Goal: Information Seeking & Learning: Learn about a topic

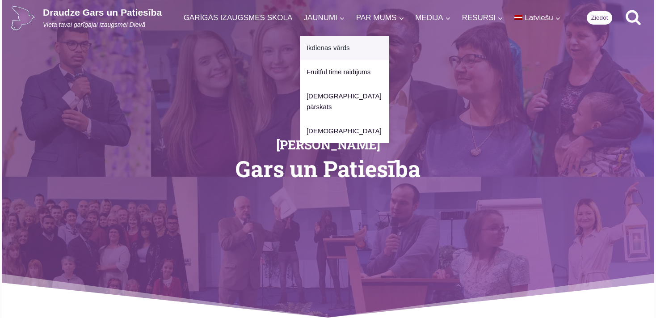
click at [323, 47] on link "Ikdienas vārds" at bounding box center [344, 48] width 89 height 24
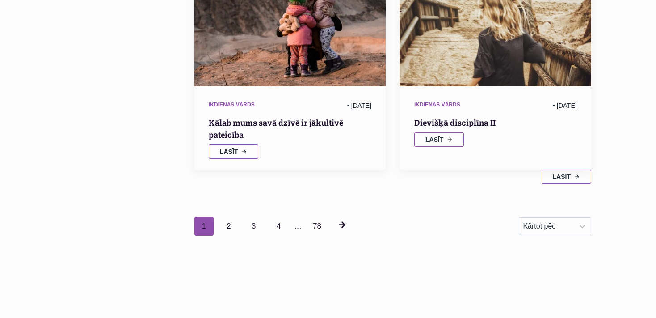
scroll to position [1133, 0]
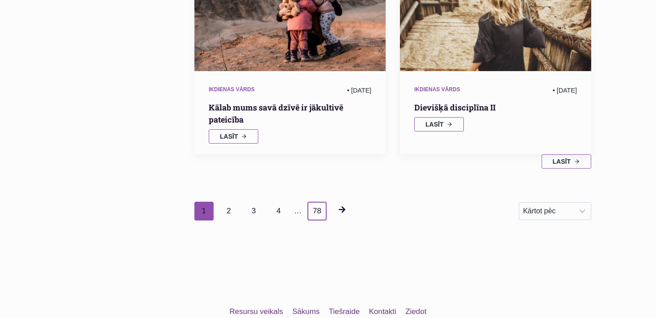
click at [314, 202] on link "78" at bounding box center [317, 211] width 19 height 19
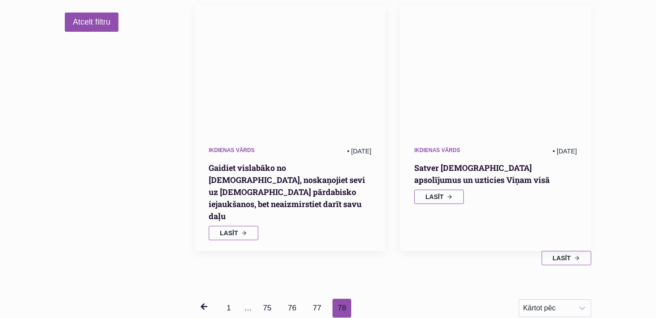
scroll to position [173, 0]
click at [314, 299] on link "77" at bounding box center [317, 308] width 19 height 19
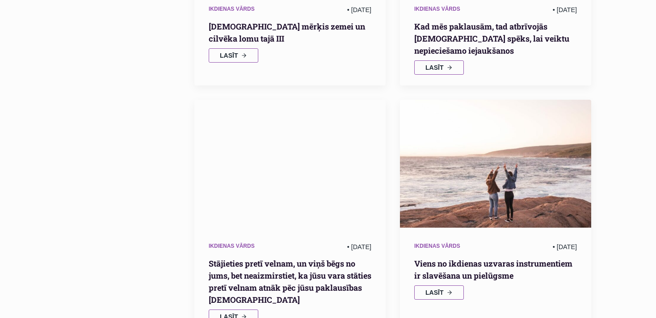
scroll to position [79, 0]
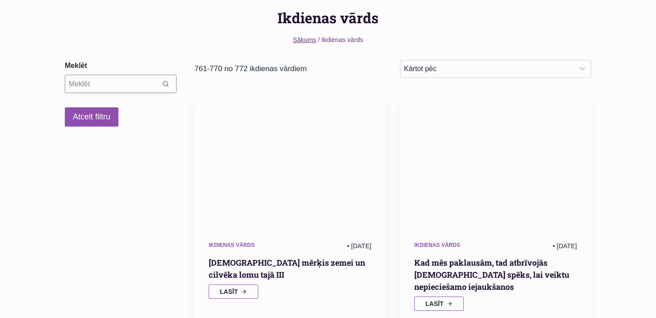
click at [71, 84] on input "Search results" at bounding box center [121, 84] width 112 height 18
type input "152"
click at [199, 131] on div at bounding box center [290, 162] width 191 height 127
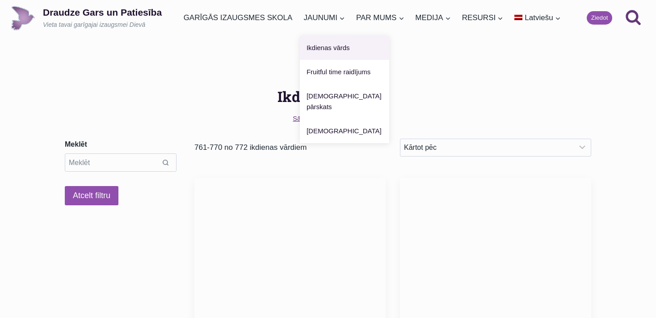
click at [325, 47] on link "Ikdienas vārds" at bounding box center [344, 48] width 89 height 24
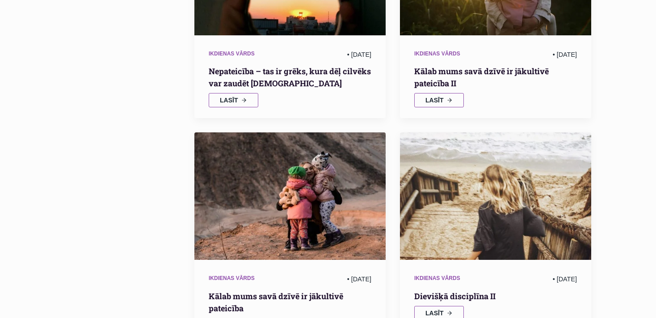
scroll to position [1227, 0]
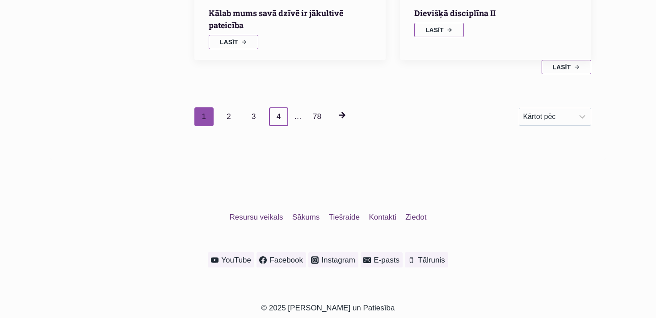
click at [276, 107] on link "4" at bounding box center [278, 116] width 19 height 19
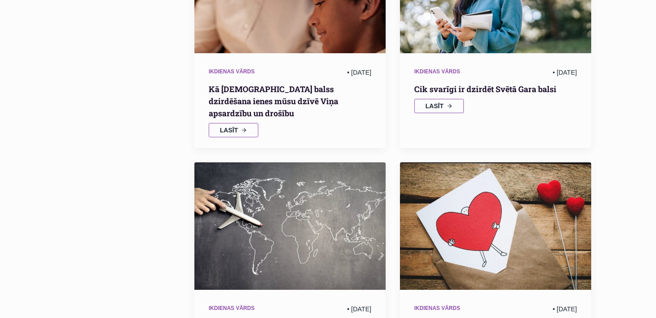
scroll to position [1306, 0]
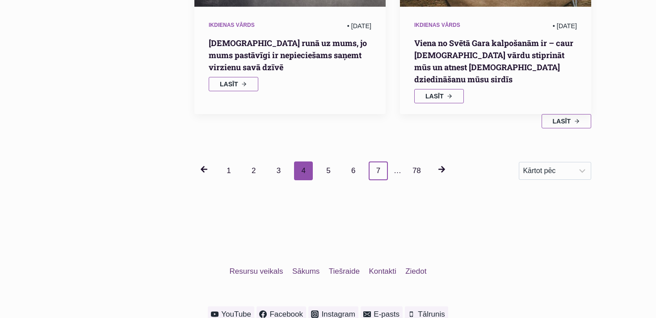
click at [376, 161] on link "7" at bounding box center [378, 170] width 19 height 19
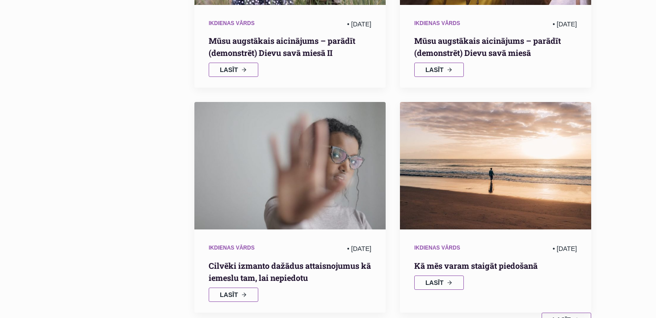
scroll to position [1279, 0]
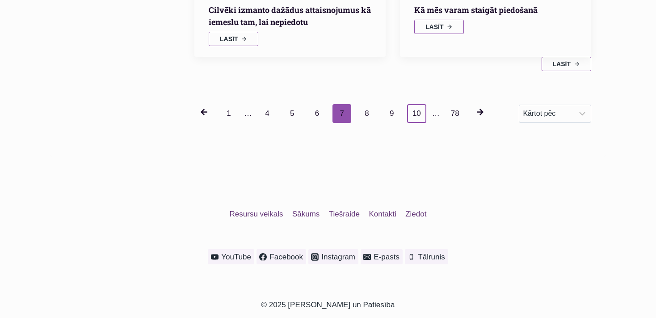
click at [418, 104] on link "10" at bounding box center [416, 113] width 19 height 19
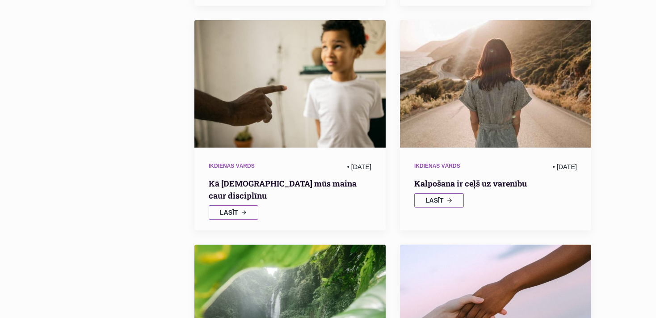
scroll to position [1070, 0]
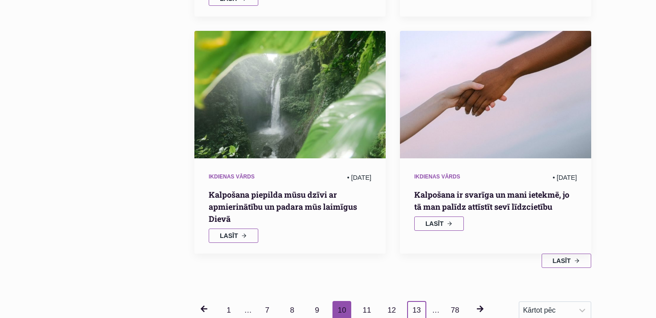
click at [414, 301] on link "13" at bounding box center [416, 310] width 19 height 19
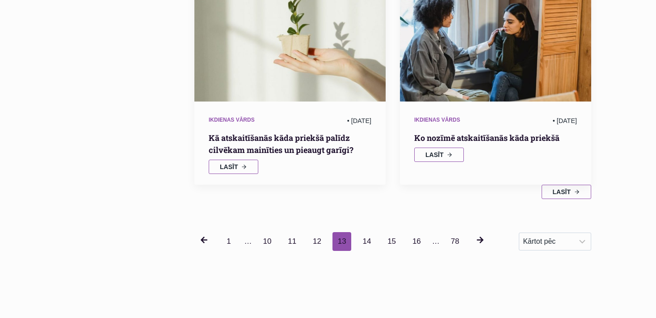
scroll to position [1212, 0]
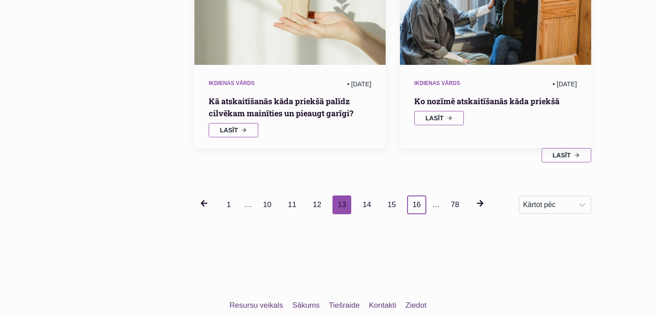
click at [415, 195] on link "16" at bounding box center [416, 204] width 19 height 19
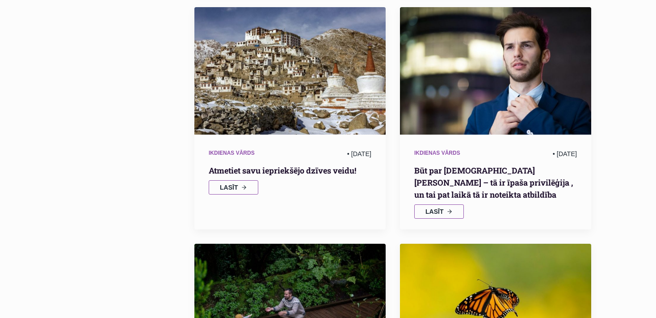
scroll to position [1164, 0]
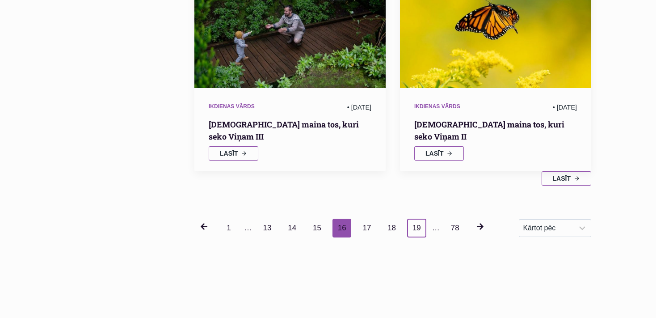
click at [412, 219] on link "19" at bounding box center [416, 228] width 19 height 19
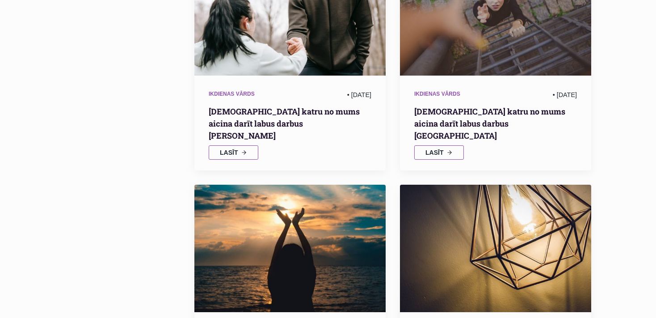
scroll to position [1164, 0]
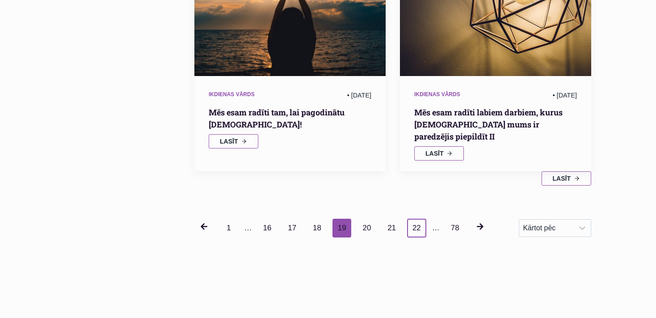
click at [408, 219] on link "22" at bounding box center [416, 228] width 19 height 19
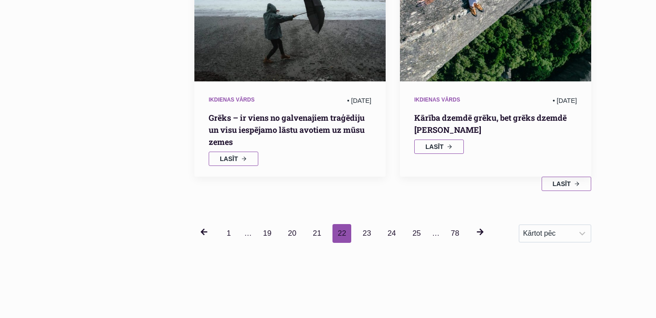
scroll to position [1212, 0]
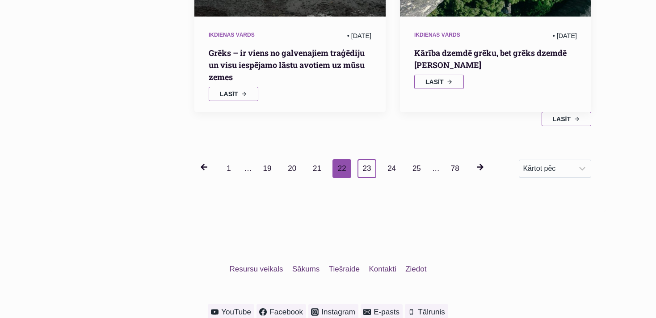
click at [363, 168] on link "23" at bounding box center [367, 168] width 19 height 19
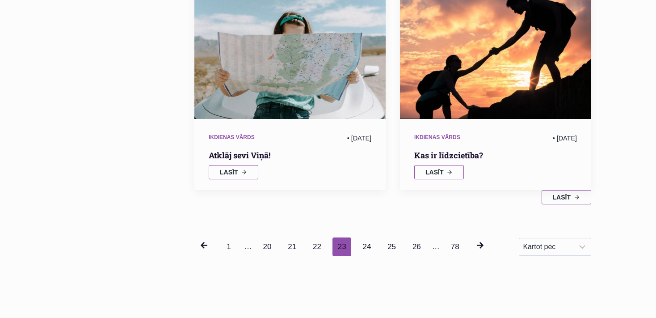
scroll to position [1164, 0]
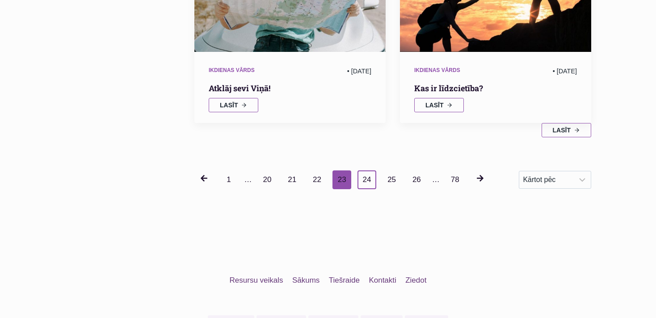
click at [364, 180] on link "24" at bounding box center [367, 179] width 19 height 19
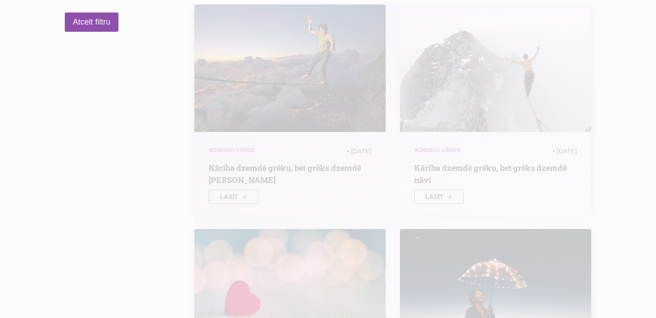
scroll to position [173, 0]
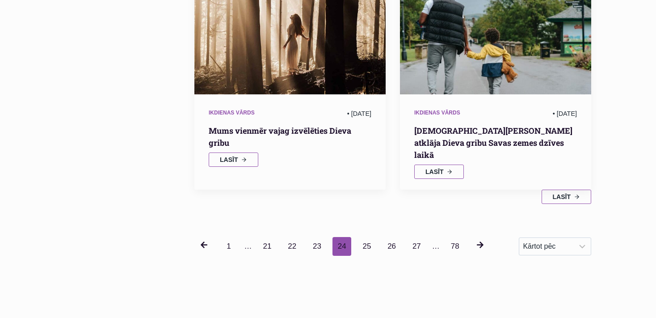
scroll to position [1117, 0]
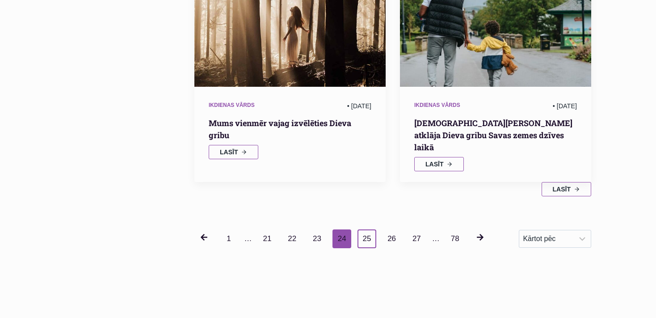
click at [363, 229] on link "25" at bounding box center [367, 238] width 19 height 19
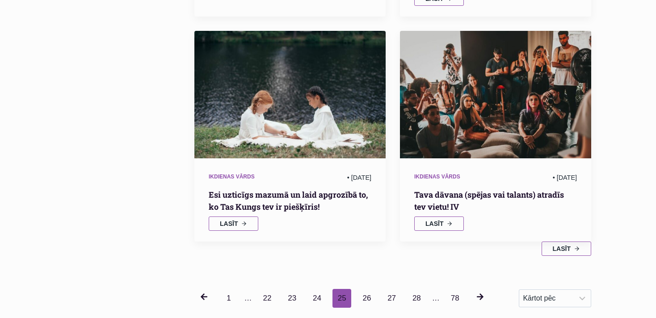
scroll to position [1212, 0]
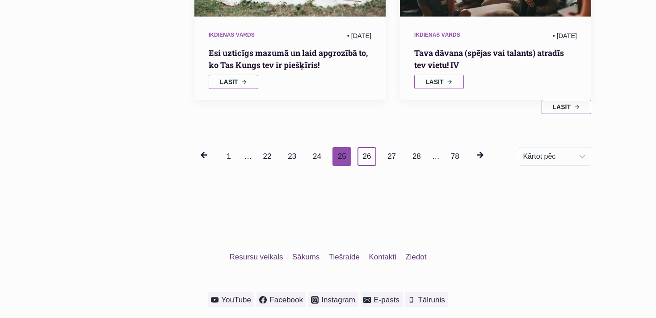
click at [362, 147] on link "26" at bounding box center [367, 156] width 19 height 19
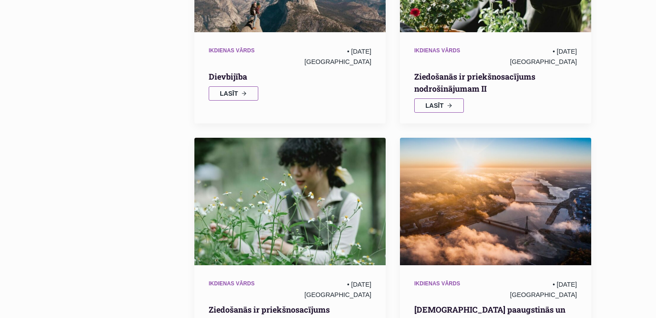
scroll to position [1164, 0]
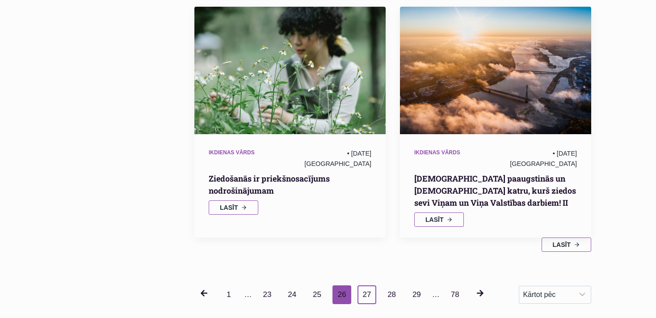
click at [368, 285] on link "27" at bounding box center [367, 294] width 19 height 19
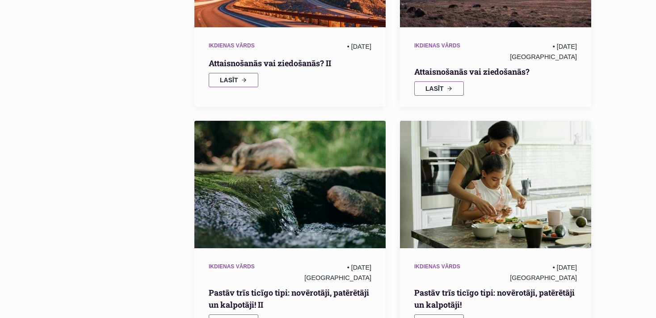
scroll to position [1070, 0]
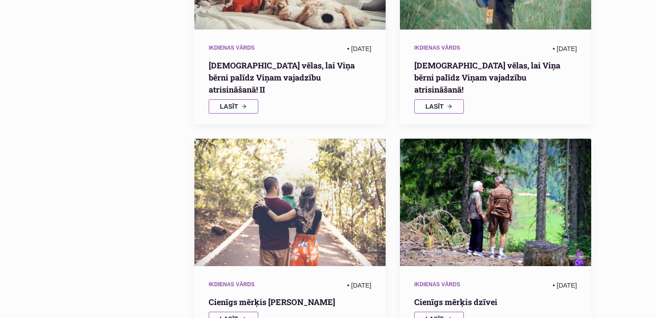
scroll to position [1164, 0]
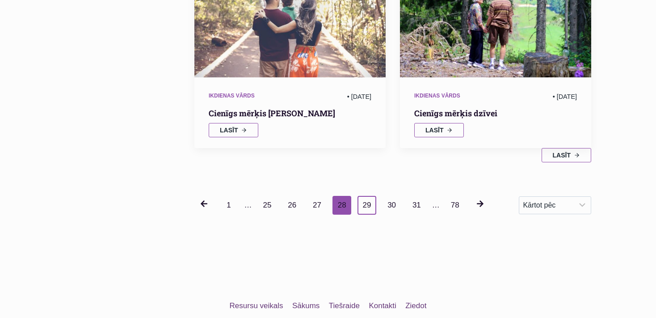
click at [367, 196] on link "29" at bounding box center [367, 205] width 19 height 19
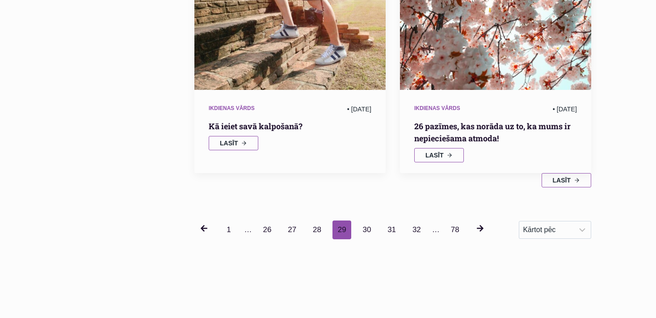
scroll to position [1164, 0]
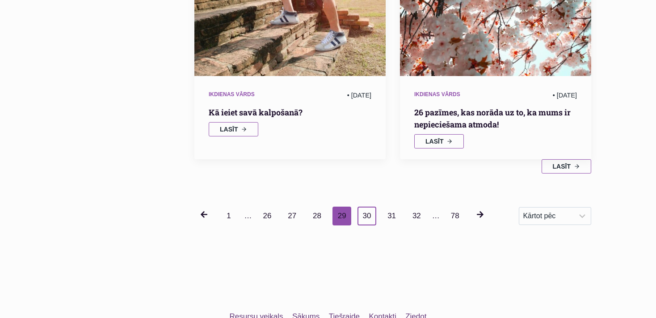
click at [365, 207] on link "30" at bounding box center [367, 216] width 19 height 19
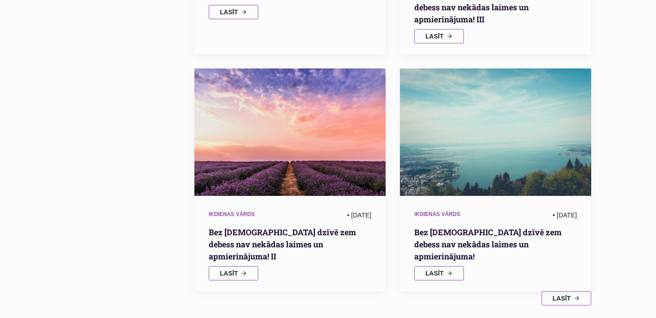
scroll to position [1086, 0]
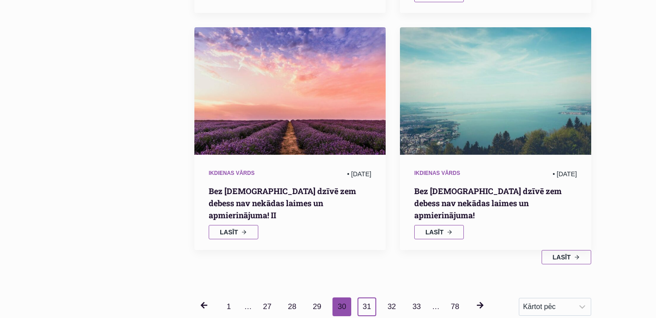
click at [366, 297] on link "31" at bounding box center [367, 306] width 19 height 19
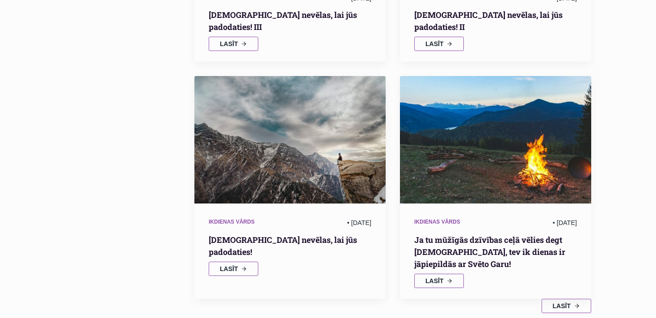
scroll to position [1164, 0]
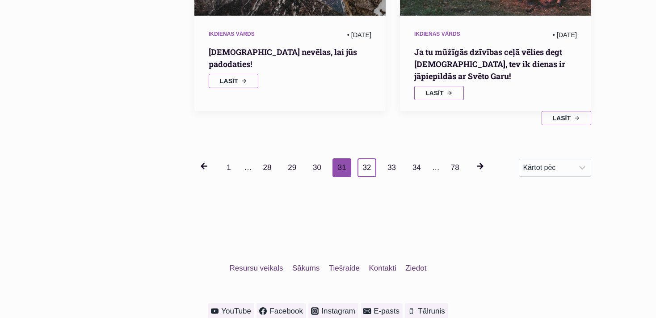
click at [364, 158] on link "32" at bounding box center [367, 167] width 19 height 19
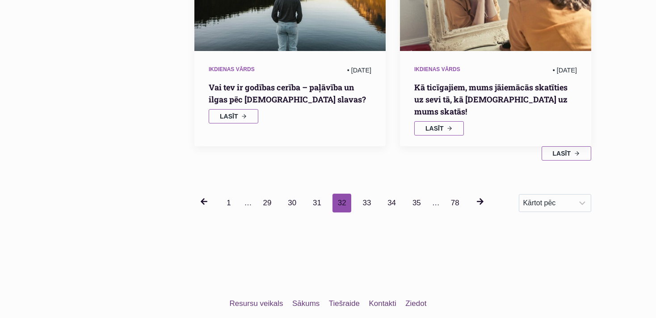
scroll to position [1212, 0]
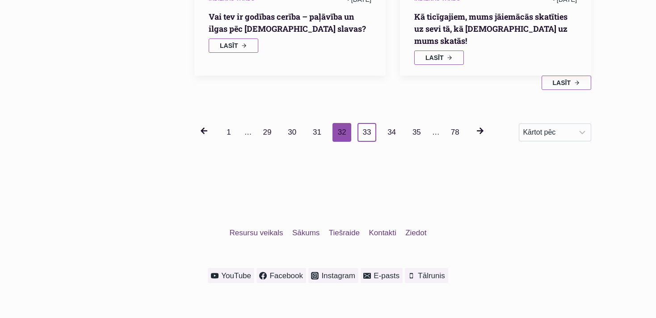
click at [364, 123] on link "33" at bounding box center [367, 132] width 19 height 19
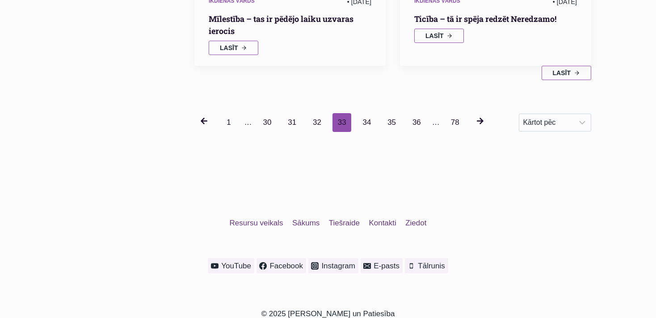
scroll to position [1212, 0]
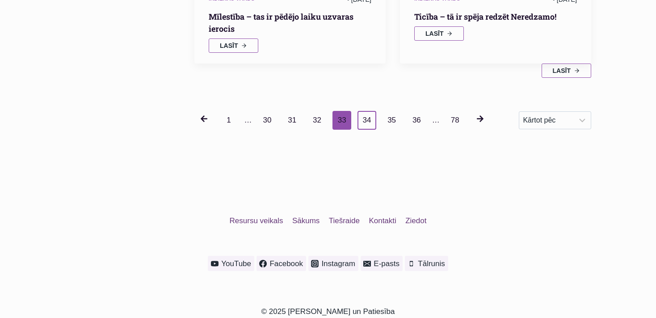
click at [364, 118] on link "34" at bounding box center [367, 120] width 19 height 19
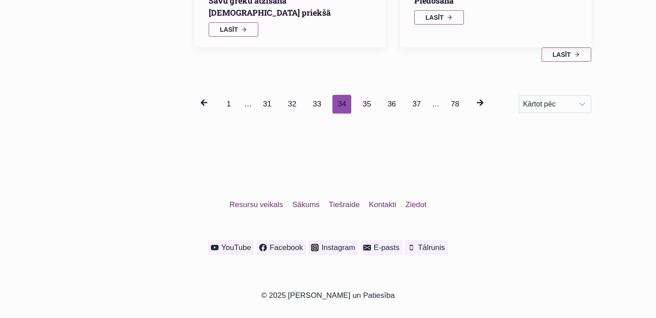
scroll to position [1255, 0]
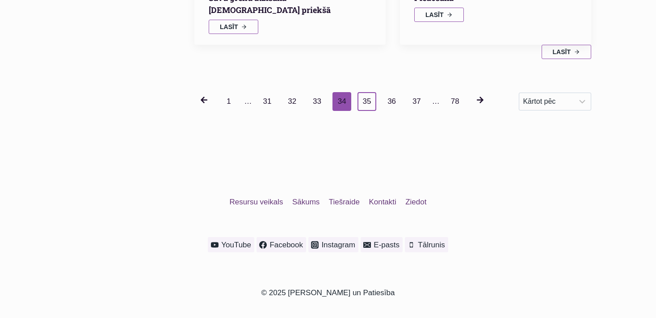
click at [367, 103] on link "35" at bounding box center [367, 101] width 19 height 19
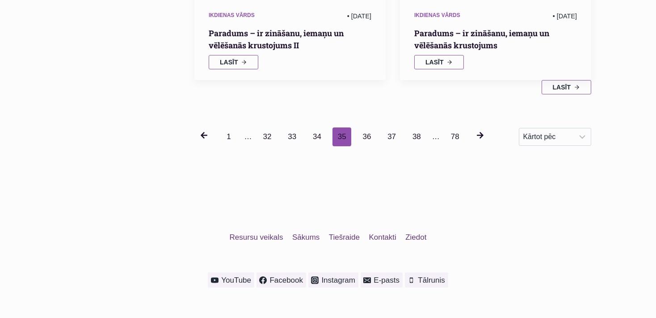
scroll to position [1255, 0]
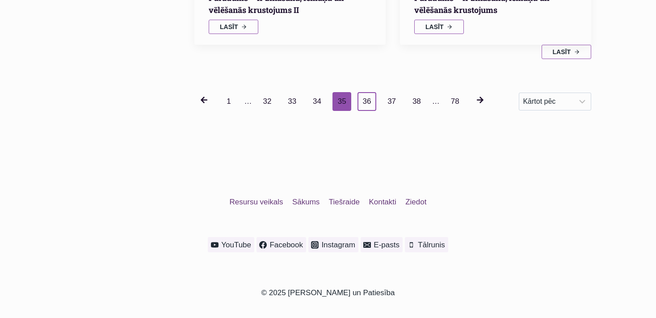
click at [366, 102] on link "36" at bounding box center [367, 101] width 19 height 19
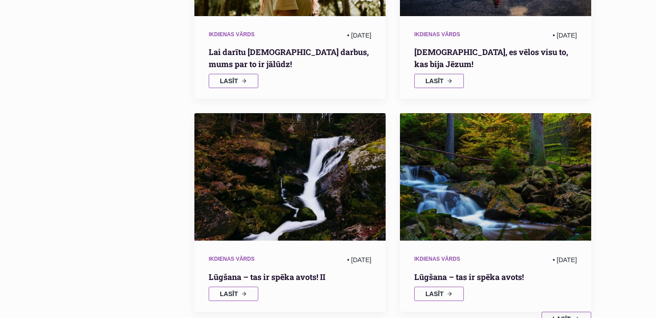
scroll to position [1164, 0]
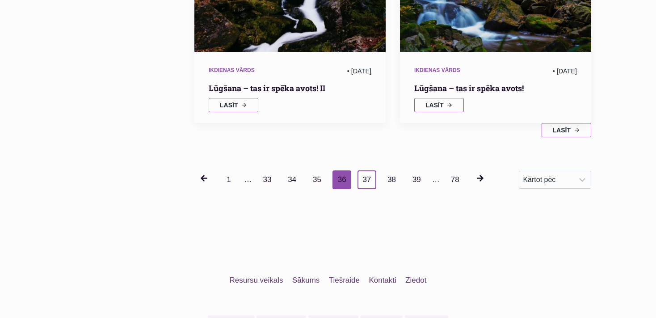
click at [366, 170] on link "37" at bounding box center [367, 179] width 19 height 19
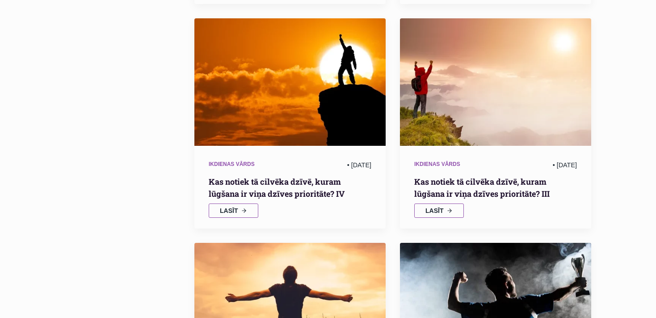
scroll to position [1070, 0]
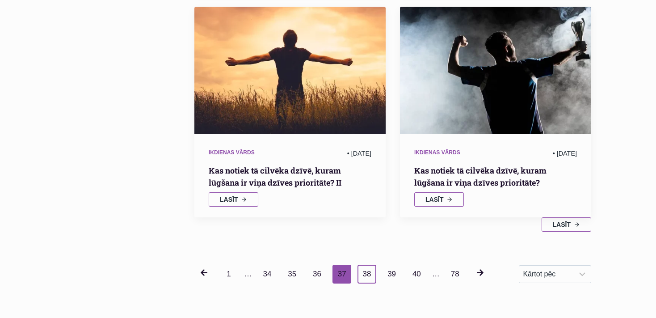
click at [364, 272] on link "38" at bounding box center [367, 274] width 19 height 19
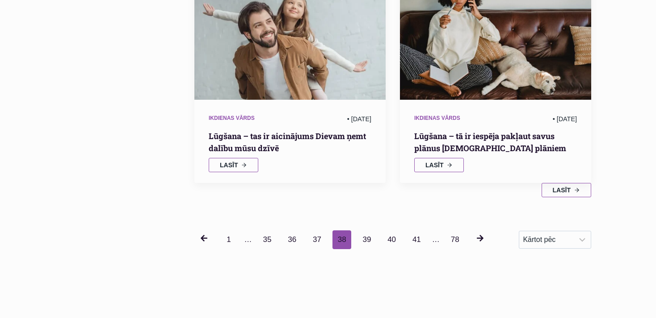
scroll to position [1117, 0]
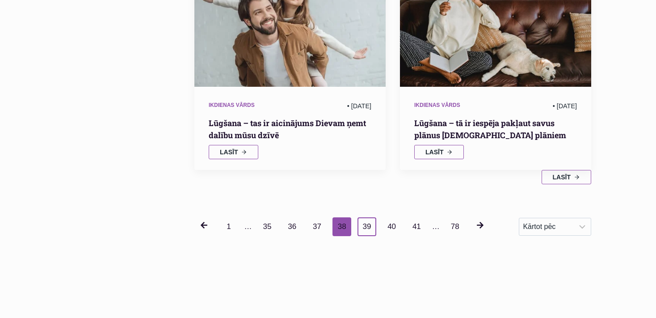
click at [364, 236] on link "39" at bounding box center [367, 226] width 19 height 19
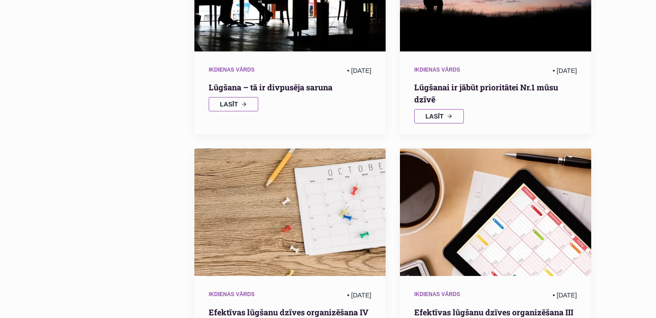
scroll to position [1117, 0]
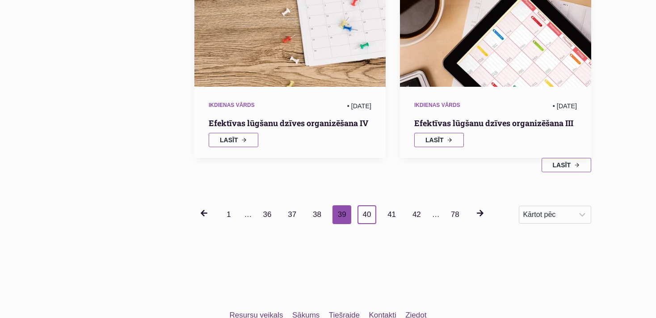
click at [367, 213] on link "40" at bounding box center [367, 214] width 19 height 19
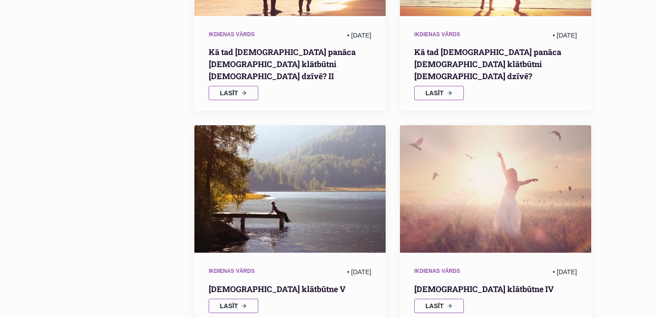
scroll to position [1117, 0]
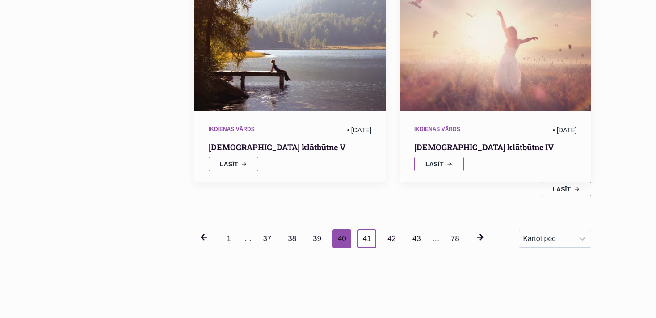
click at [365, 229] on link "41" at bounding box center [367, 238] width 19 height 19
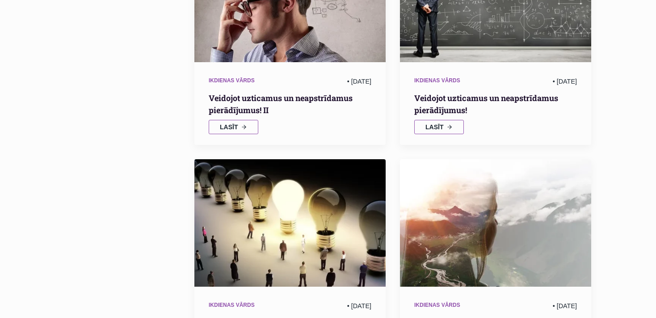
scroll to position [1117, 0]
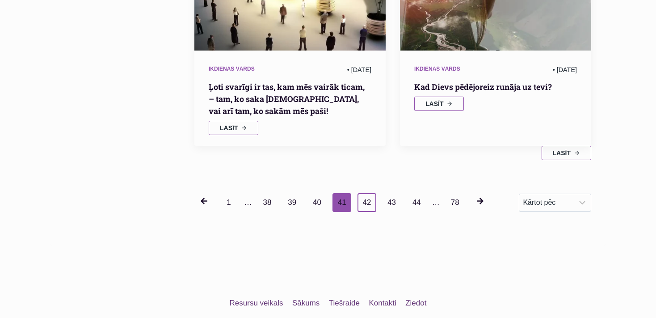
click at [368, 201] on link "42" at bounding box center [367, 202] width 19 height 19
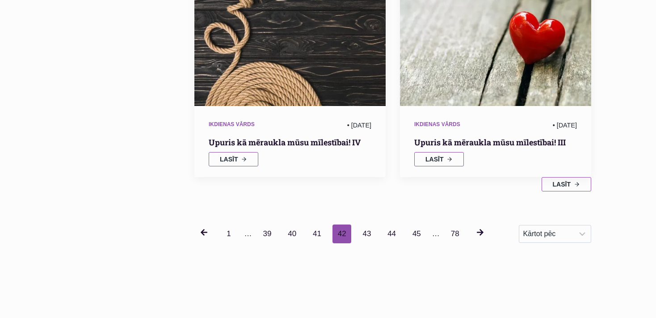
scroll to position [1164, 0]
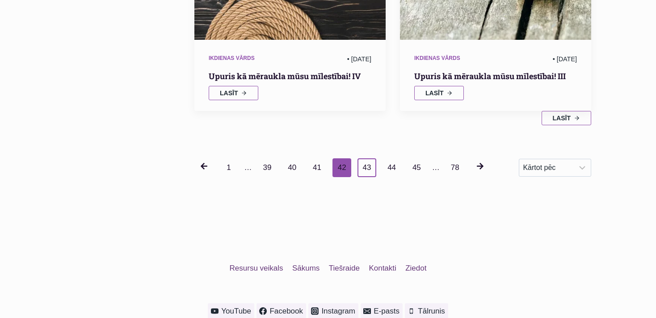
click at [364, 158] on link "43" at bounding box center [367, 167] width 19 height 19
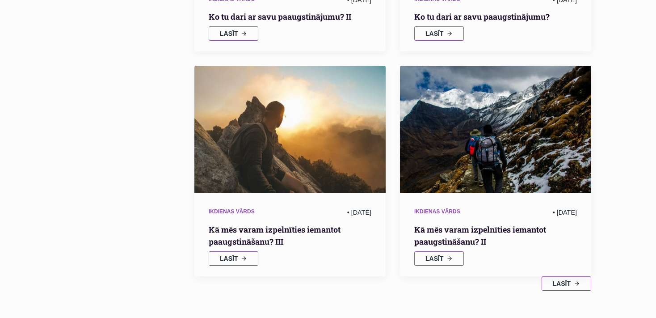
scroll to position [1164, 0]
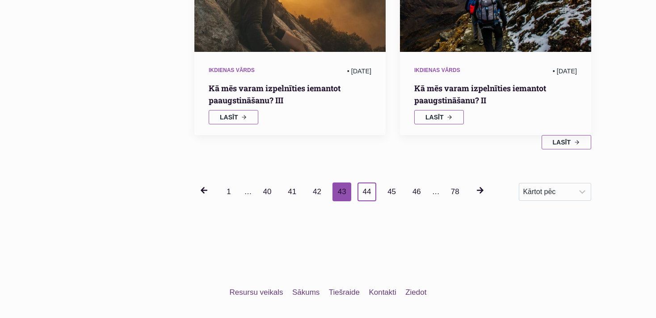
click at [366, 182] on link "44" at bounding box center [367, 191] width 19 height 19
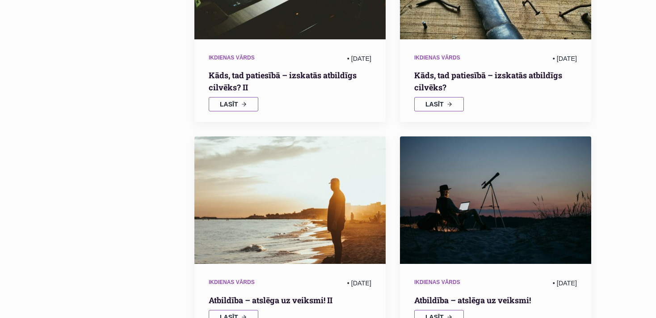
scroll to position [1070, 0]
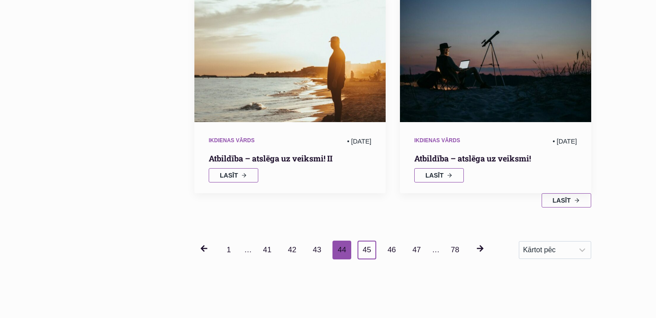
click at [364, 250] on link "45" at bounding box center [367, 250] width 19 height 19
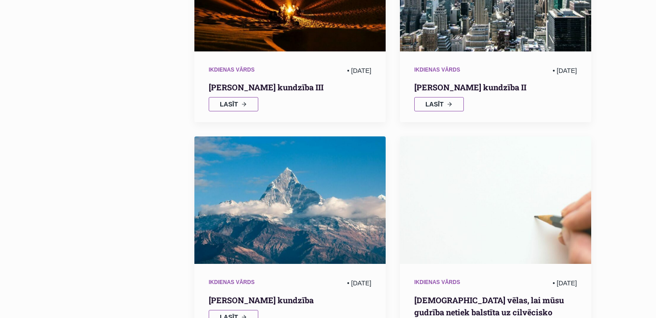
scroll to position [1164, 0]
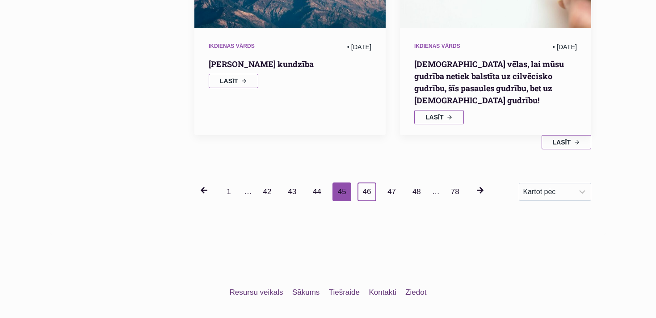
click at [366, 182] on link "46" at bounding box center [367, 191] width 19 height 19
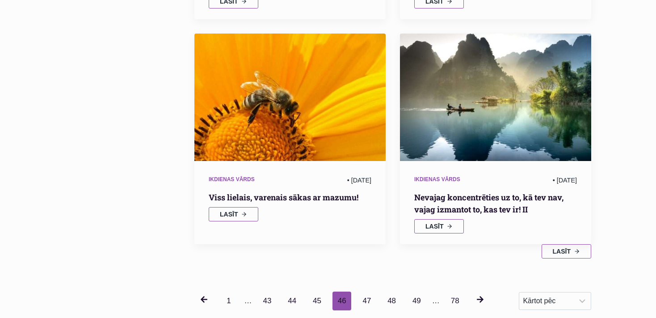
scroll to position [1164, 0]
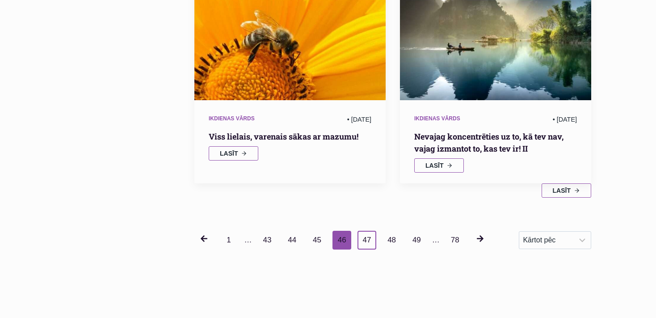
click at [366, 231] on link "47" at bounding box center [367, 240] width 19 height 19
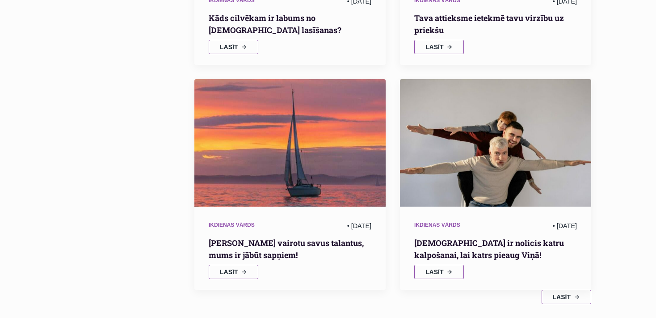
scroll to position [1259, 0]
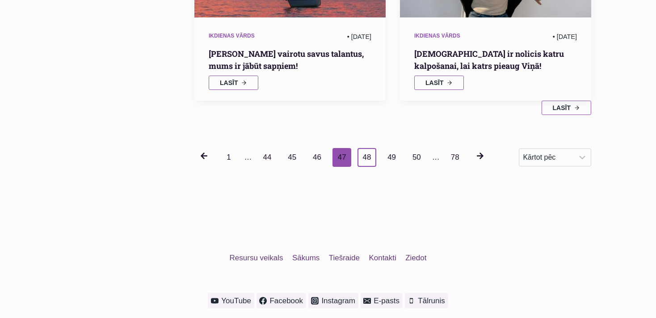
click at [364, 148] on link "48" at bounding box center [367, 157] width 19 height 19
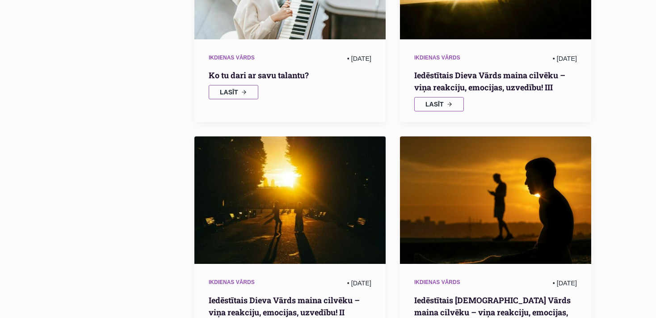
scroll to position [1117, 0]
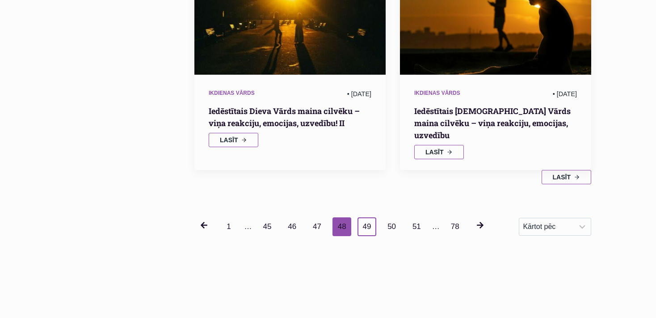
click at [364, 217] on link "49" at bounding box center [367, 226] width 19 height 19
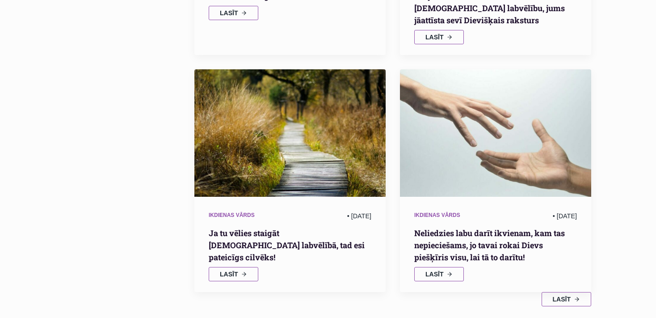
scroll to position [1117, 0]
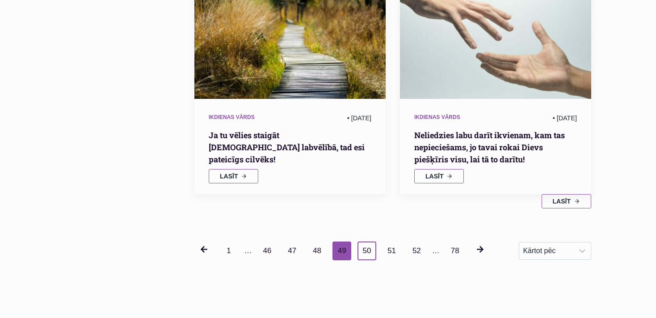
click at [364, 241] on link "50" at bounding box center [367, 250] width 19 height 19
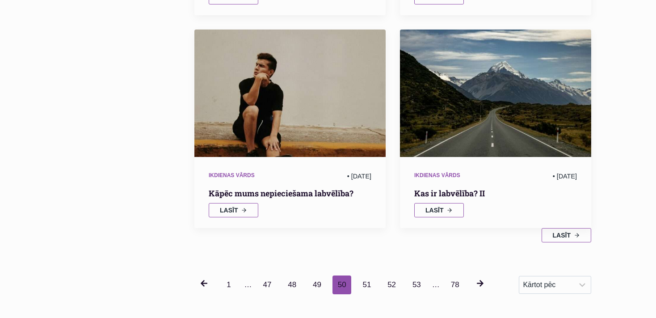
scroll to position [1206, 0]
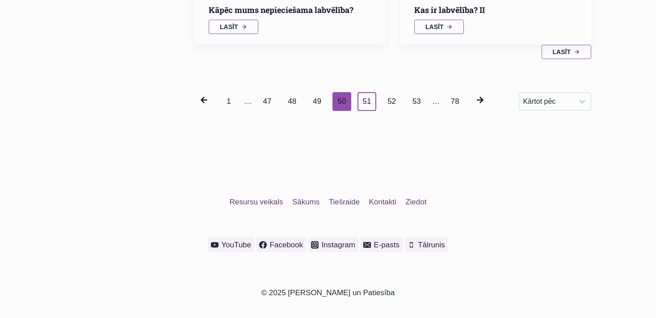
click at [363, 101] on link "51" at bounding box center [367, 101] width 19 height 19
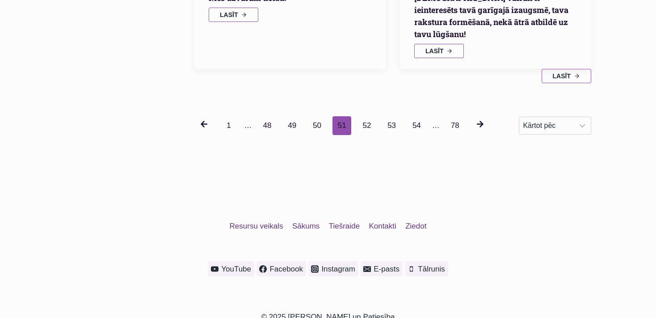
scroll to position [1243, 0]
click at [364, 116] on link "52" at bounding box center [367, 125] width 19 height 19
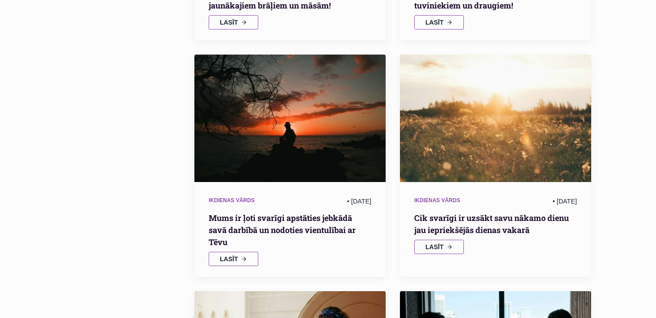
scroll to position [1070, 0]
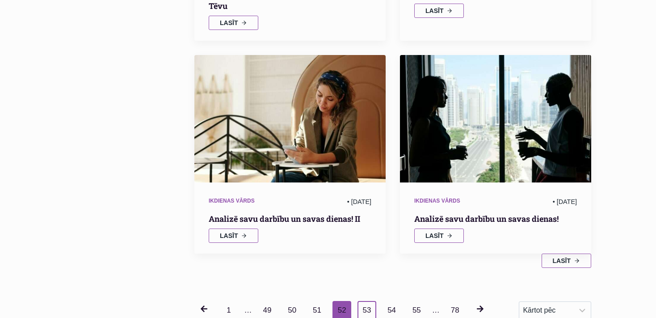
click at [366, 301] on link "53" at bounding box center [367, 310] width 19 height 19
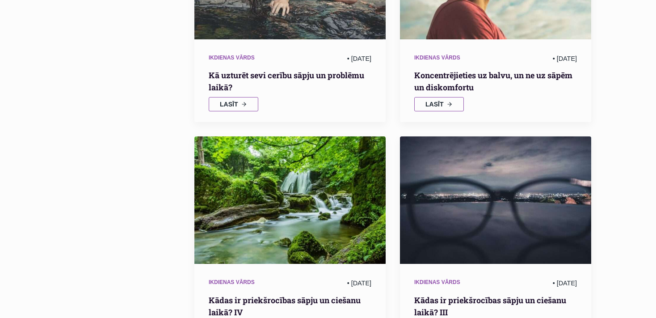
scroll to position [1164, 0]
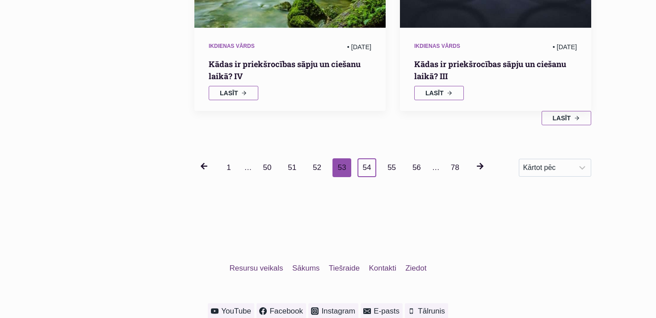
click at [364, 158] on link "54" at bounding box center [367, 167] width 19 height 19
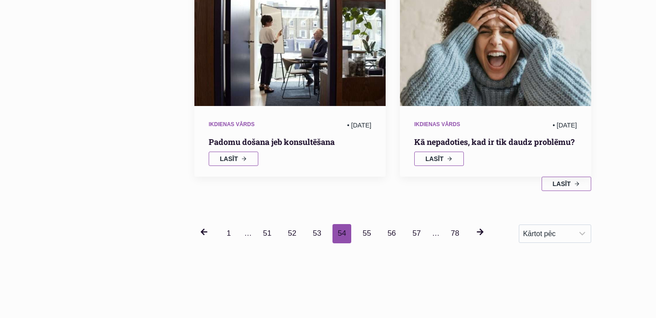
scroll to position [1164, 0]
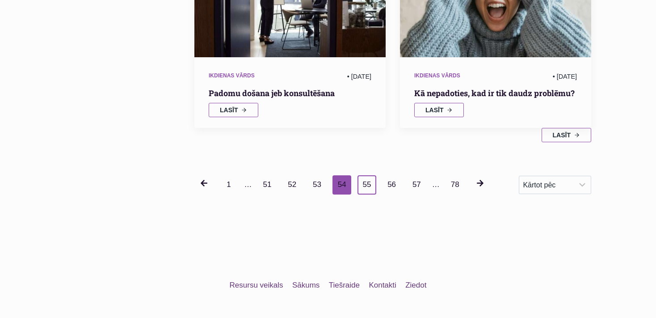
click at [363, 181] on link "55" at bounding box center [367, 184] width 19 height 19
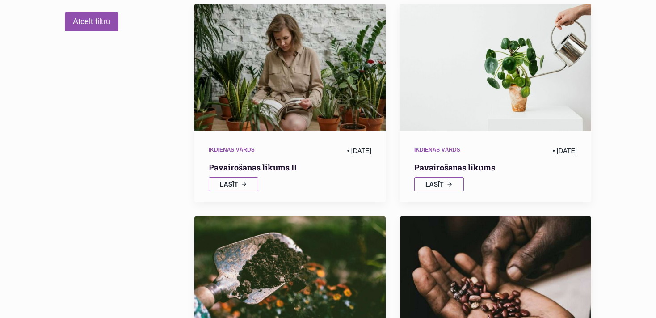
scroll to position [173, 0]
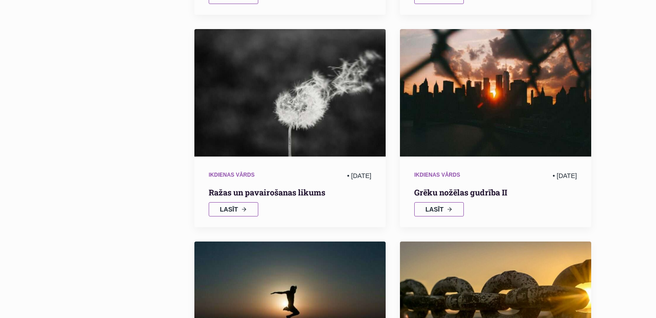
scroll to position [1023, 0]
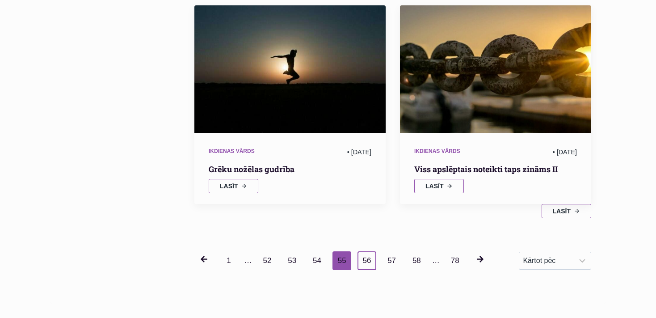
click at [363, 259] on link "56" at bounding box center [367, 260] width 19 height 19
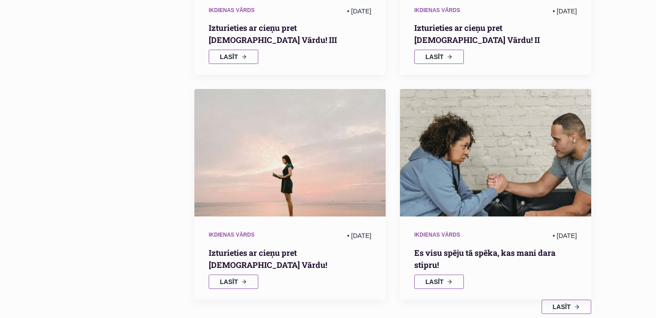
scroll to position [1023, 0]
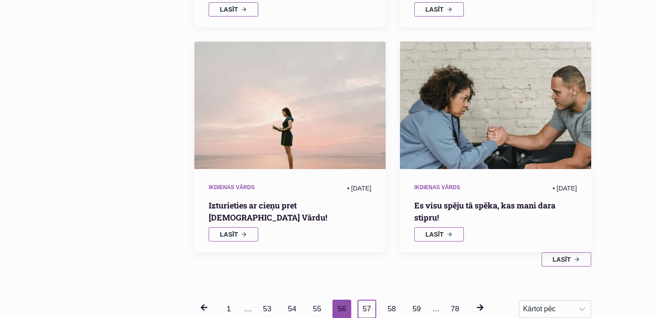
click at [364, 300] on link "57" at bounding box center [367, 309] width 19 height 19
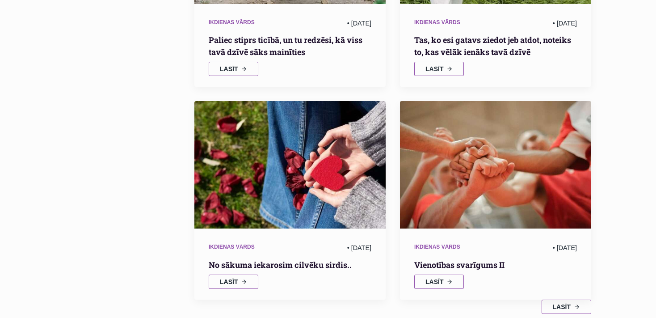
scroll to position [1212, 0]
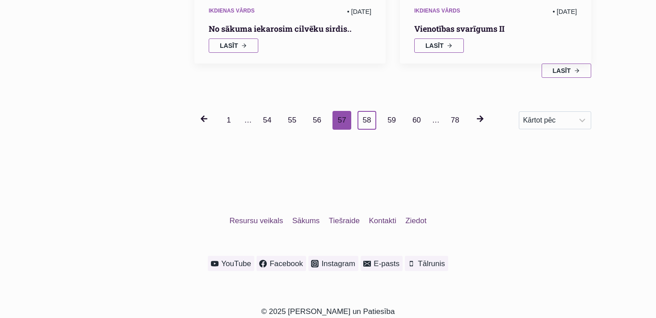
click at [367, 116] on link "58" at bounding box center [367, 120] width 19 height 19
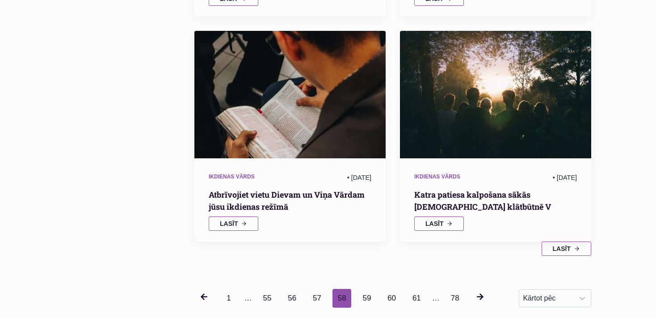
scroll to position [1255, 0]
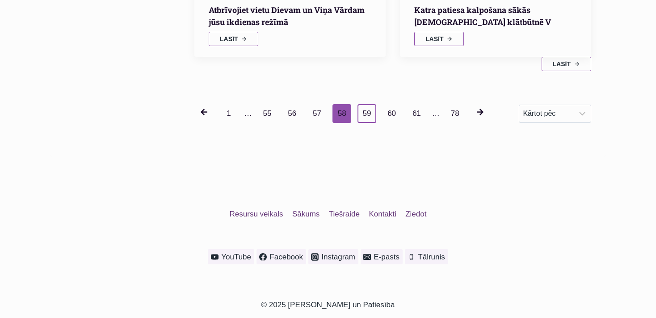
click at [363, 104] on link "59" at bounding box center [367, 113] width 19 height 19
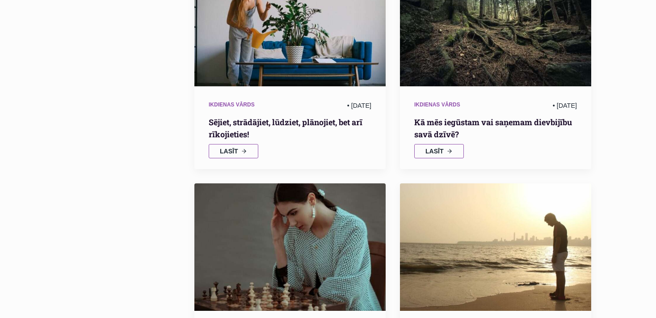
scroll to position [1070, 0]
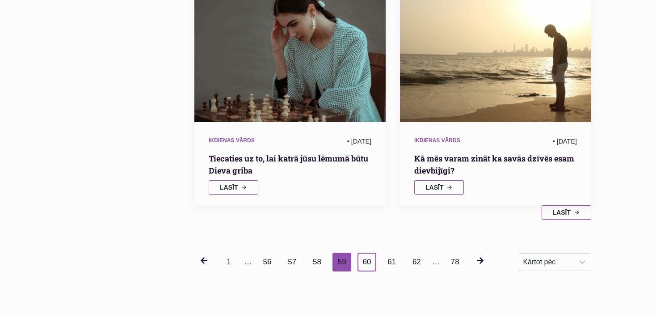
click at [365, 262] on link "60" at bounding box center [367, 262] width 19 height 19
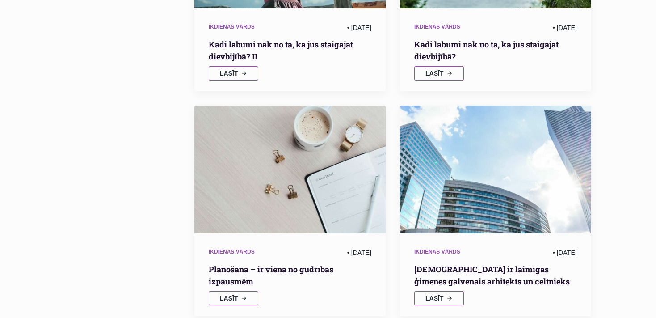
scroll to position [362, 0]
